Goal: Navigation & Orientation: Find specific page/section

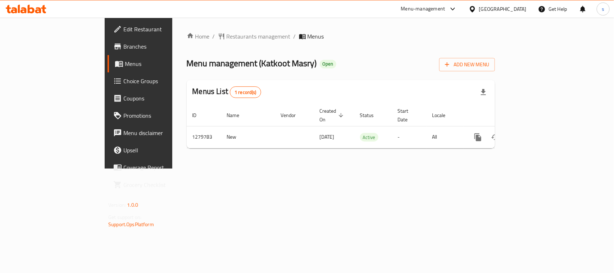
click at [486, 3] on div "[GEOGRAPHIC_DATA]" at bounding box center [497, 8] width 69 height 17
click at [486, 10] on div "[GEOGRAPHIC_DATA]" at bounding box center [502, 9] width 47 height 8
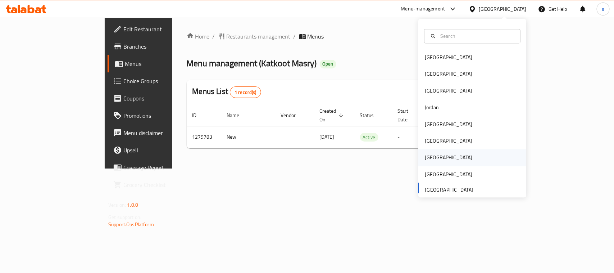
click at [426, 157] on div "[GEOGRAPHIC_DATA]" at bounding box center [448, 158] width 47 height 8
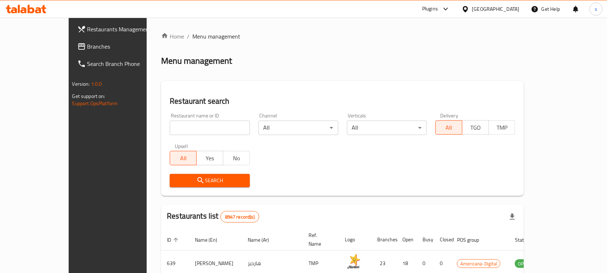
click at [72, 51] on link "Branches" at bounding box center [121, 46] width 99 height 17
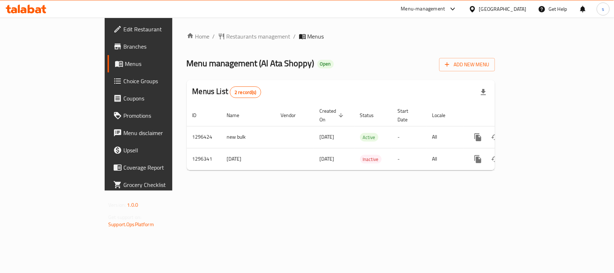
click at [445, 8] on div "Menu-management" at bounding box center [423, 9] width 44 height 9
click at [428, 63] on div "Restaurant-Management" at bounding box center [418, 63] width 56 height 8
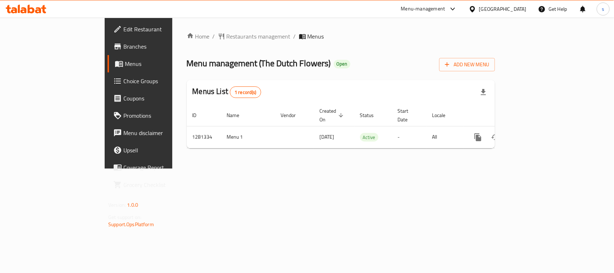
click at [476, 9] on icon at bounding box center [472, 9] width 8 height 8
click at [383, 54] on div "Home / Restaurants management / Menus Menu management ( The Dutch Flowers ) Ope…" at bounding box center [341, 93] width 308 height 122
click at [445, 11] on div "Menu-management" at bounding box center [423, 9] width 44 height 9
click at [414, 64] on div "Restaurant-Management" at bounding box center [418, 63] width 56 height 8
click at [476, 9] on icon at bounding box center [472, 9] width 8 height 8
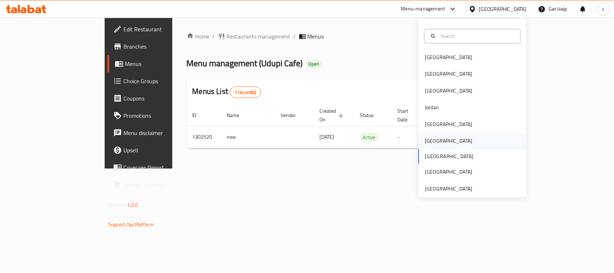
click at [430, 140] on div "[GEOGRAPHIC_DATA]" at bounding box center [448, 141] width 47 height 8
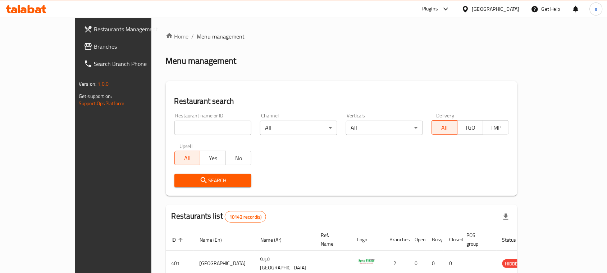
click at [472, 9] on div at bounding box center [467, 9] width 10 height 8
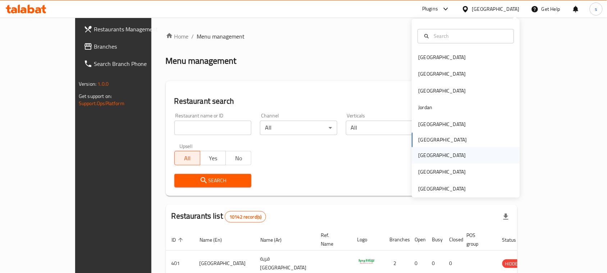
click at [419, 157] on div "[GEOGRAPHIC_DATA]" at bounding box center [442, 155] width 47 height 8
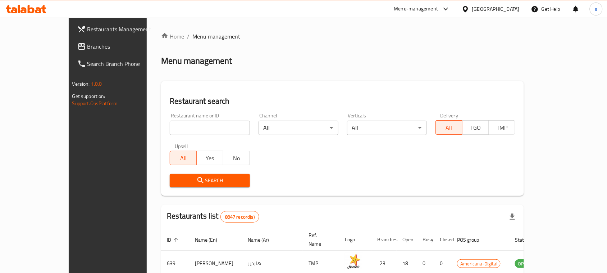
click at [87, 47] on span "Branches" at bounding box center [125, 46] width 77 height 9
